Goal: Book appointment/travel/reservation

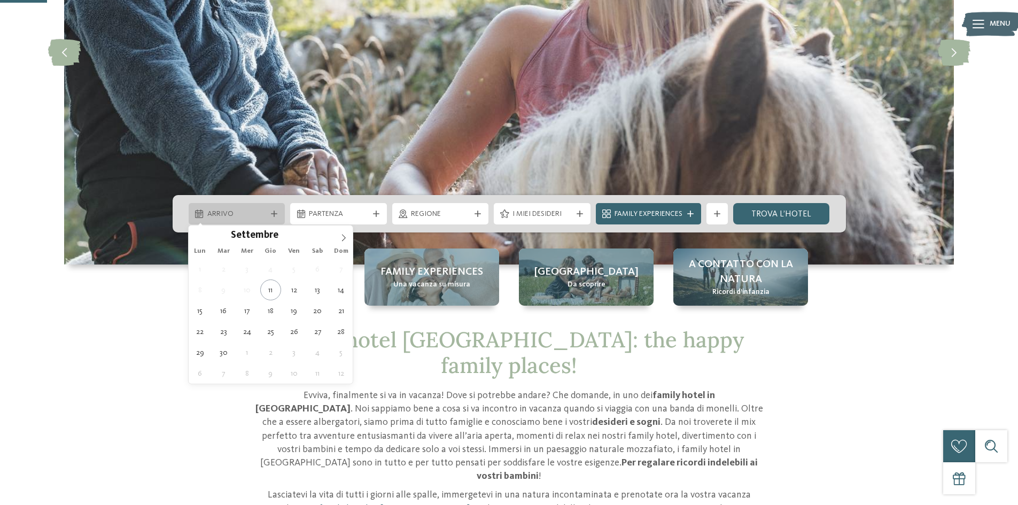
click at [236, 206] on div "Arrivo" at bounding box center [237, 213] width 97 height 21
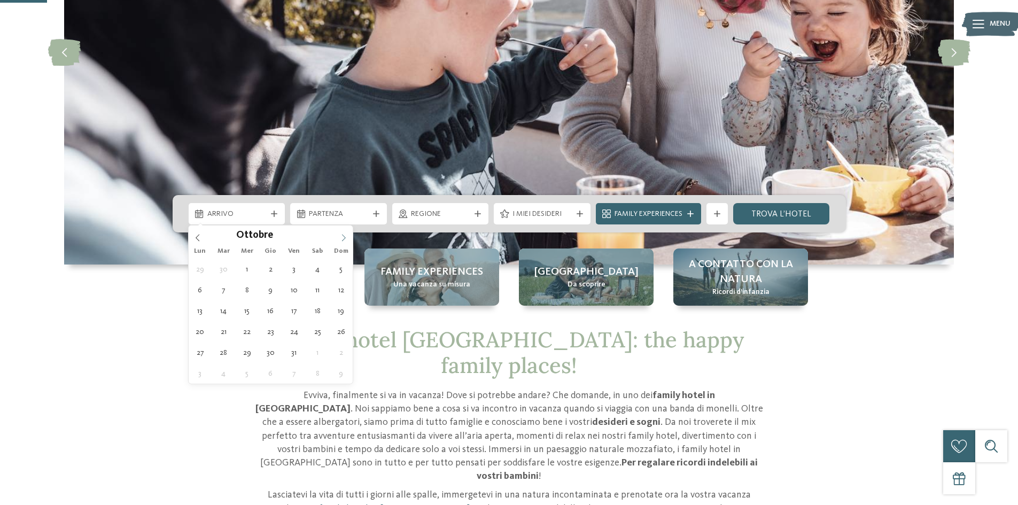
click at [341, 241] on icon at bounding box center [343, 237] width 7 height 7
type input "****"
click at [341, 241] on icon at bounding box center [343, 237] width 7 height 7
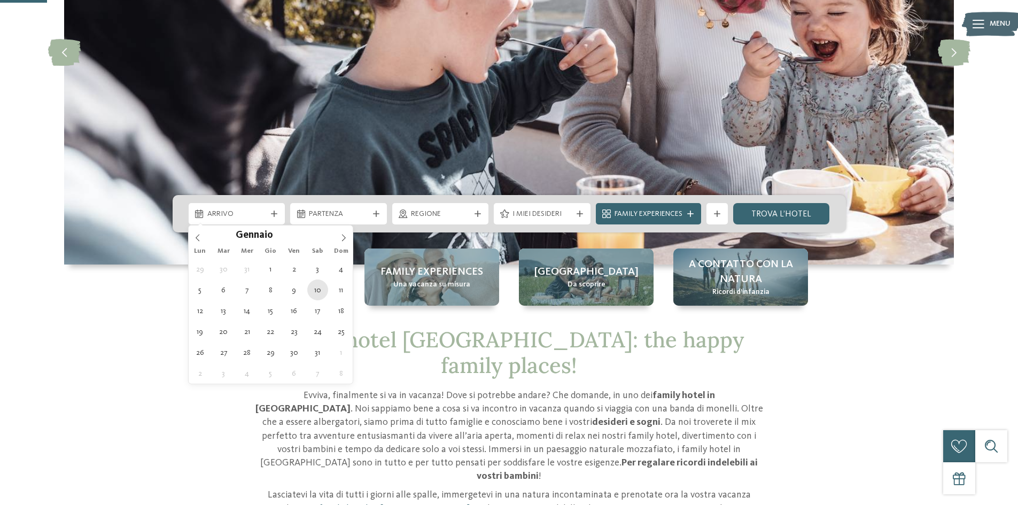
type div "[DATE]"
type input "****"
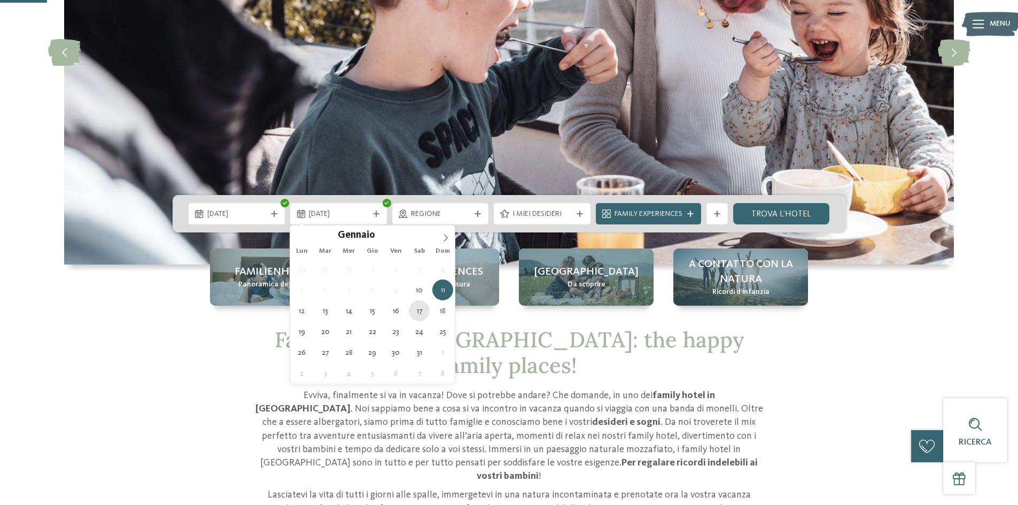
type div "[DATE]"
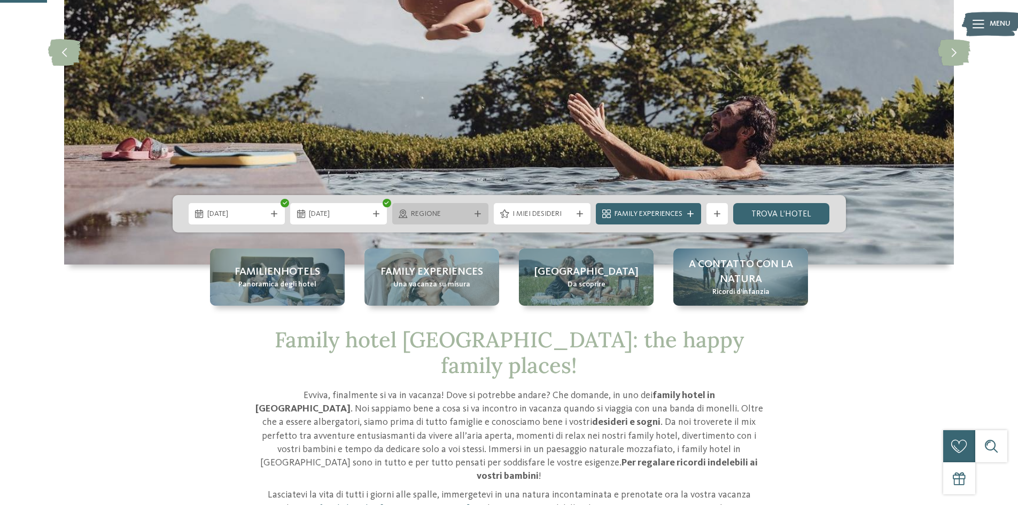
click at [420, 219] on span "Regione" at bounding box center [440, 214] width 59 height 11
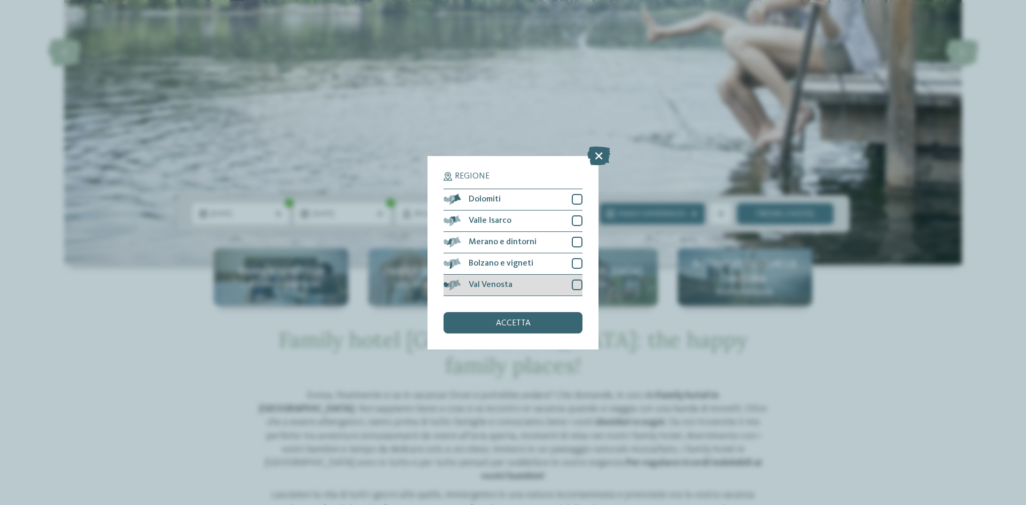
click at [577, 289] on div at bounding box center [577, 284] width 11 height 11
click at [574, 262] on div at bounding box center [577, 263] width 11 height 11
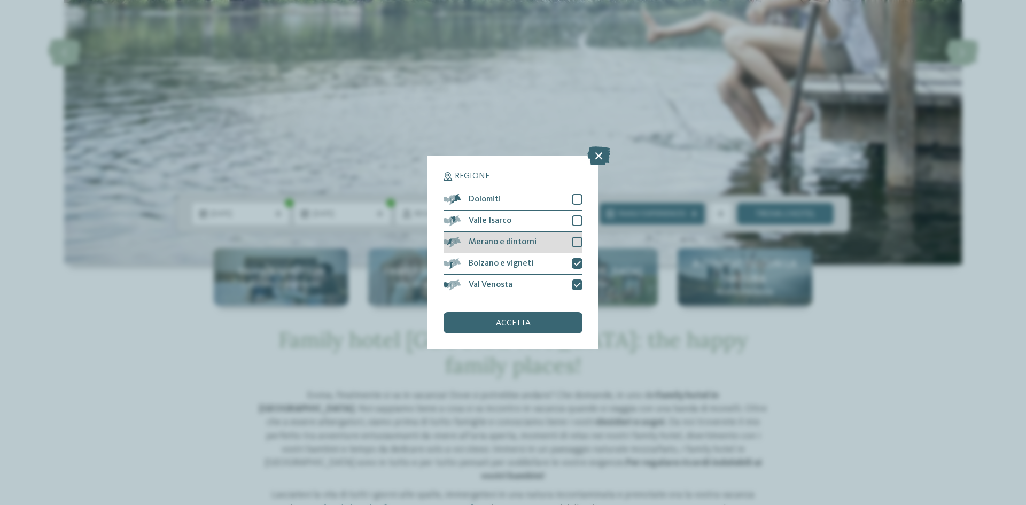
click at [576, 242] on div at bounding box center [577, 242] width 11 height 11
click at [571, 217] on div "Valle Isarco" at bounding box center [513, 221] width 139 height 21
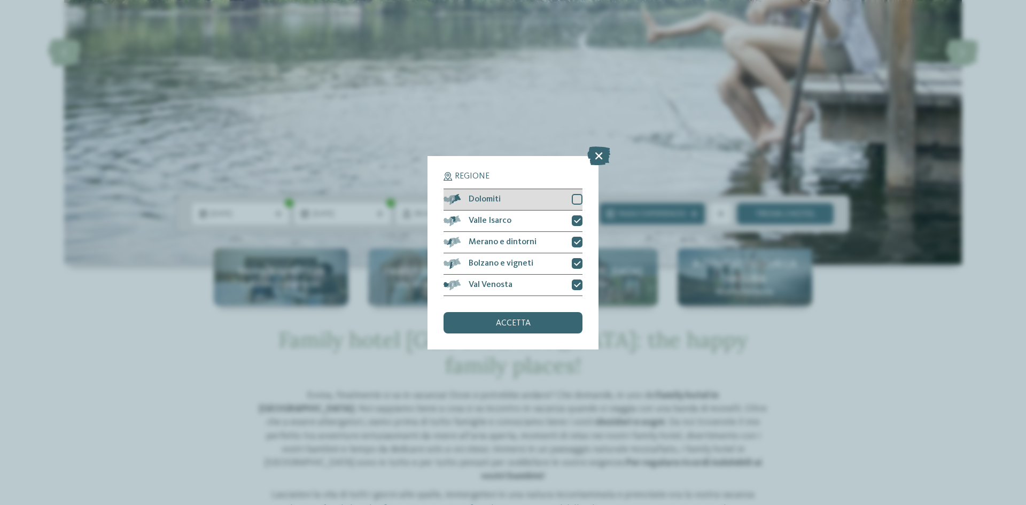
click at [579, 198] on div at bounding box center [577, 199] width 11 height 11
click at [543, 326] on div "accetta" at bounding box center [513, 322] width 139 height 21
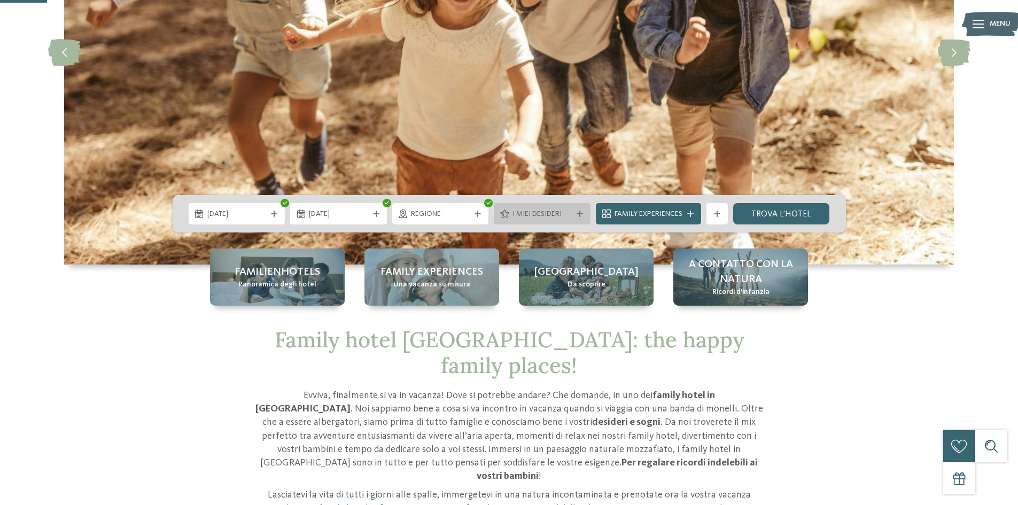
click at [531, 216] on span "I miei desideri" at bounding box center [541, 214] width 59 height 11
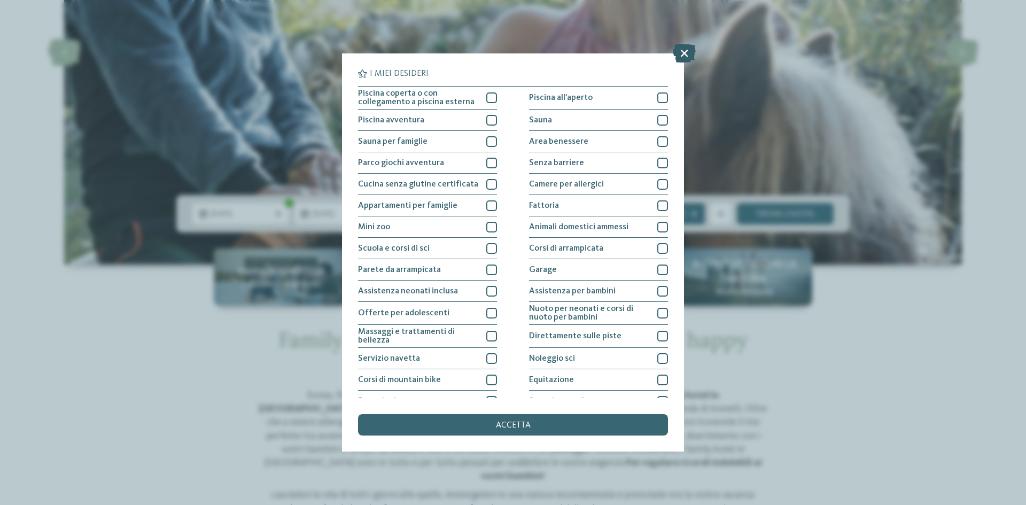
click at [684, 53] on icon at bounding box center [684, 53] width 23 height 19
